Goal: Task Accomplishment & Management: Use online tool/utility

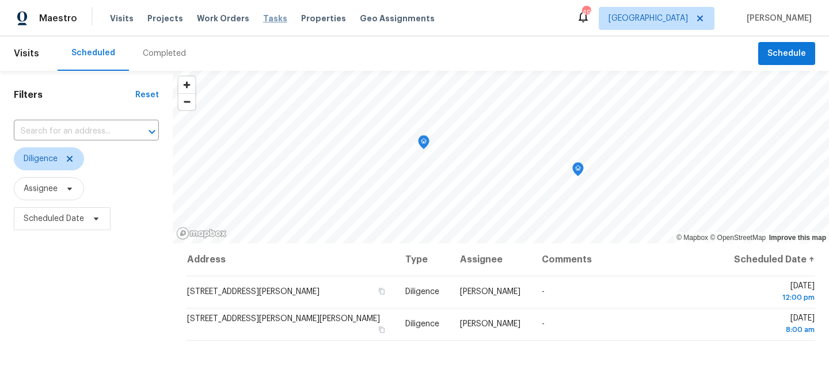
click at [263, 17] on span "Tasks" at bounding box center [275, 18] width 24 height 8
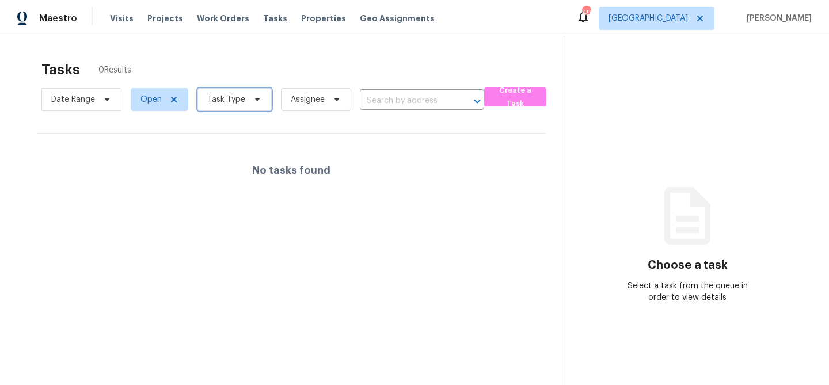
click at [256, 103] on icon at bounding box center [257, 99] width 9 height 9
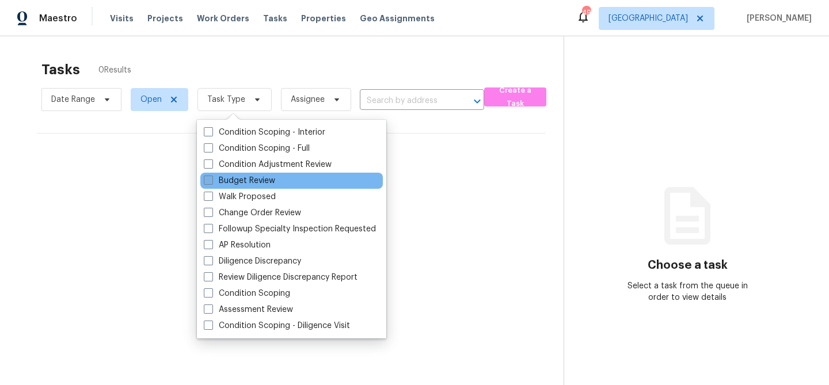
click at [254, 179] on label "Budget Review" at bounding box center [239, 181] width 71 height 12
click at [211, 179] on input "Budget Review" at bounding box center [207, 178] width 7 height 7
checkbox input "true"
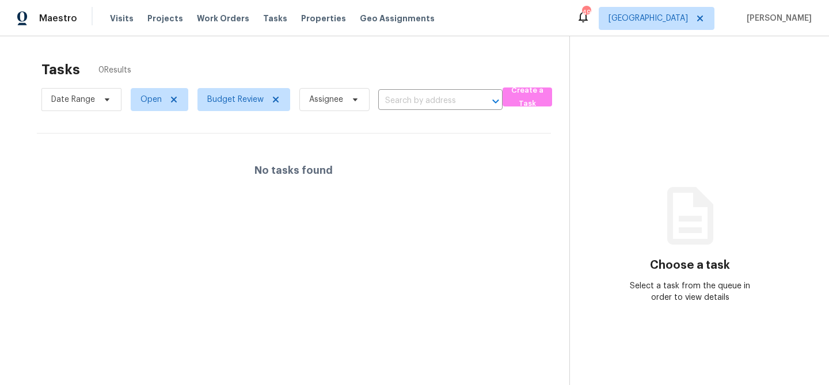
click at [337, 76] on div "Tasks 0 Results" at bounding box center [305, 70] width 528 height 30
